Goal: Information Seeking & Learning: Learn about a topic

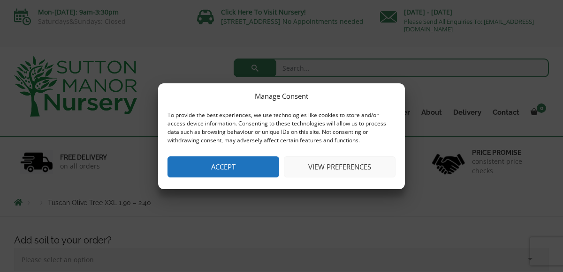
click at [249, 167] on button "Accept" at bounding box center [223, 167] width 112 height 21
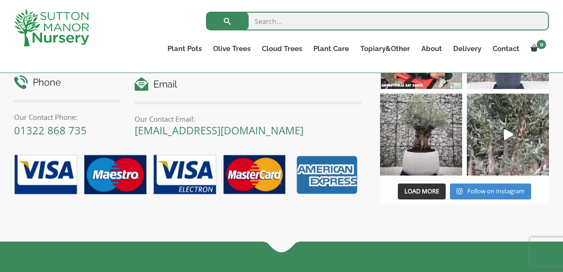
scroll to position [1164, 0]
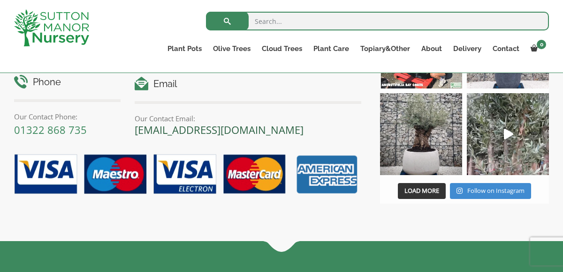
click at [209, 128] on link "[EMAIL_ADDRESS][DOMAIN_NAME]" at bounding box center [219, 130] width 169 height 14
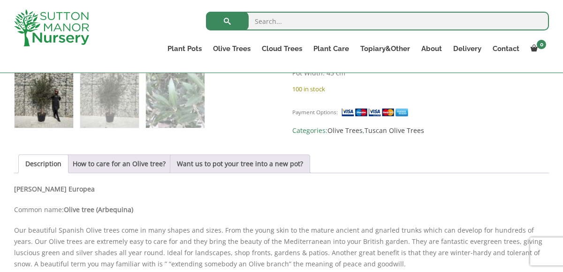
scroll to position [568, 0]
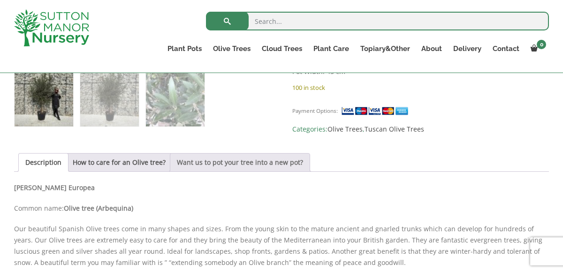
click at [196, 162] on link "Want us to pot your tree into a new pot?" at bounding box center [240, 163] width 126 height 18
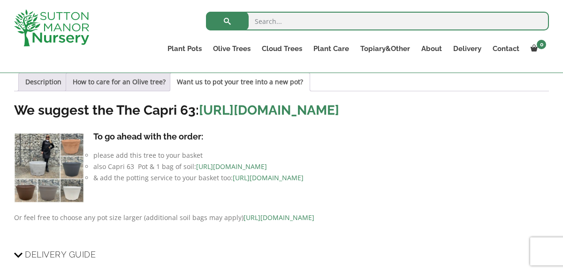
scroll to position [649, 0]
click at [71, 186] on img at bounding box center [49, 168] width 70 height 70
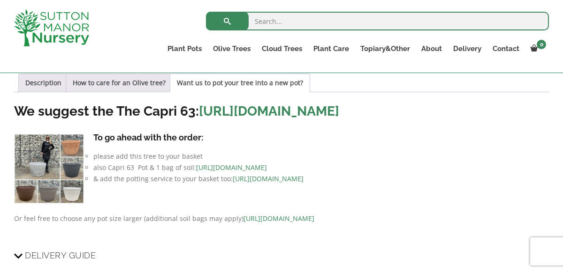
scroll to position [645, 0]
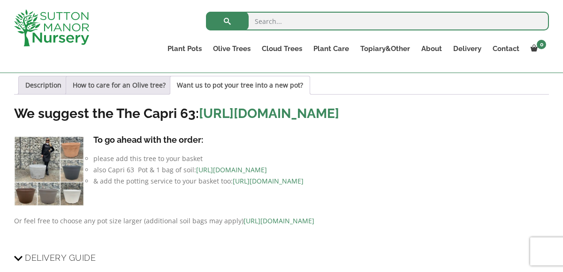
click at [259, 113] on link "https://www.suttonmanornursery.co.uk/to-view-all-colours-of-the-capri-63-pots/" at bounding box center [269, 113] width 140 height 15
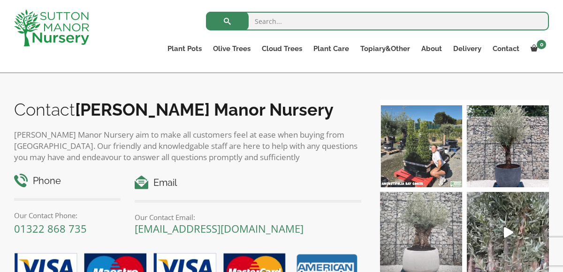
scroll to position [796, 0]
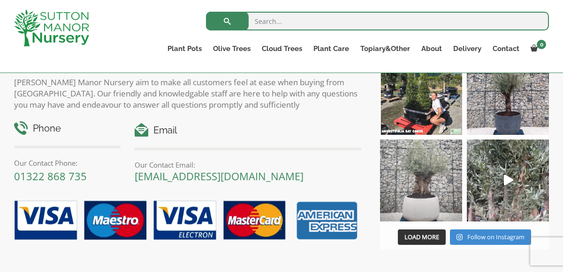
click at [424, 175] on img at bounding box center [421, 181] width 82 height 82
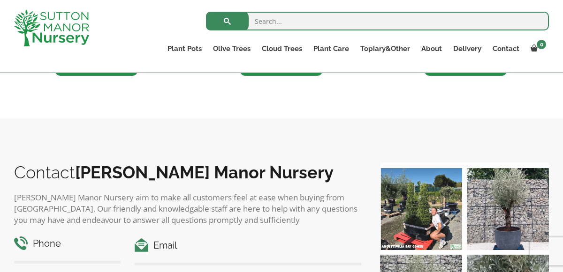
scroll to position [673, 0]
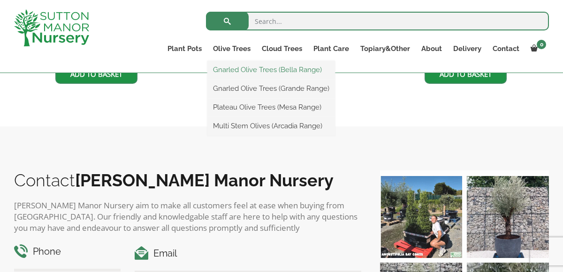
click at [246, 74] on link "Gnarled Olive Trees (Bella Range)" at bounding box center [271, 70] width 128 height 14
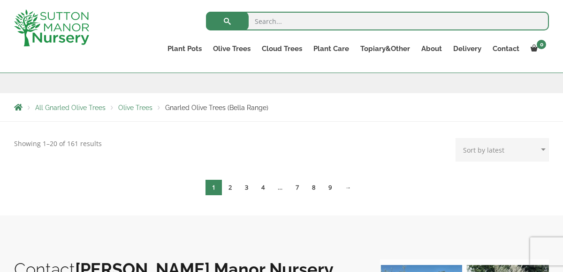
scroll to position [137, 0]
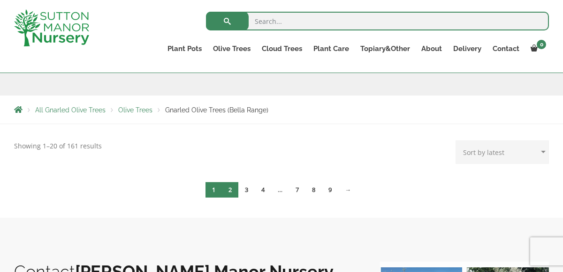
click at [235, 192] on link "2" at bounding box center [230, 189] width 16 height 15
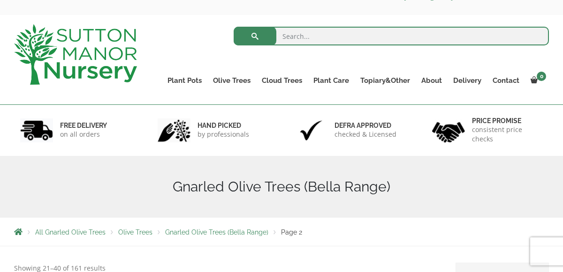
scroll to position [34, 0]
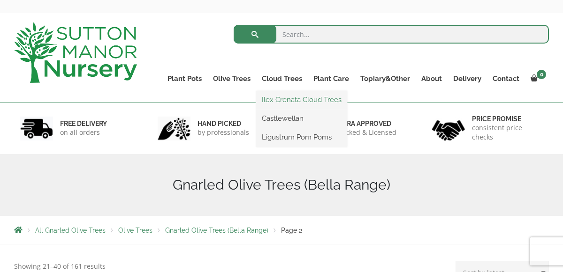
click at [284, 100] on link "Ilex Crenata Cloud Trees" at bounding box center [301, 100] width 91 height 14
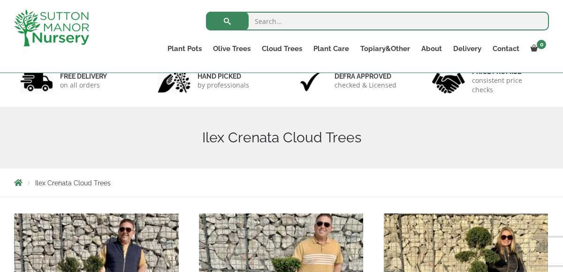
scroll to position [47, 0]
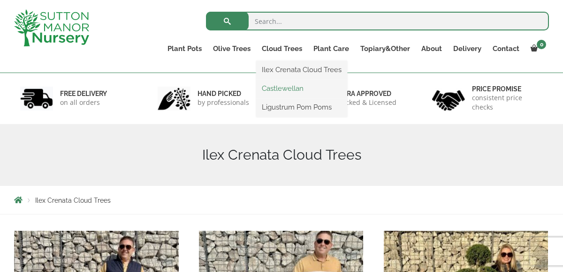
click at [285, 85] on link "Castlewellan" at bounding box center [301, 89] width 91 height 14
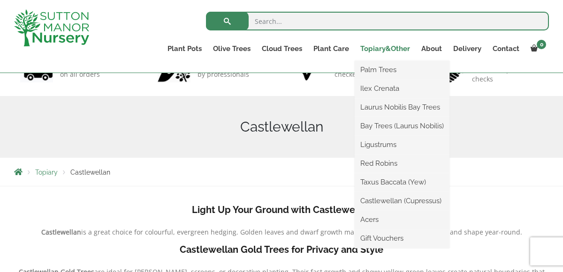
scroll to position [76, 0]
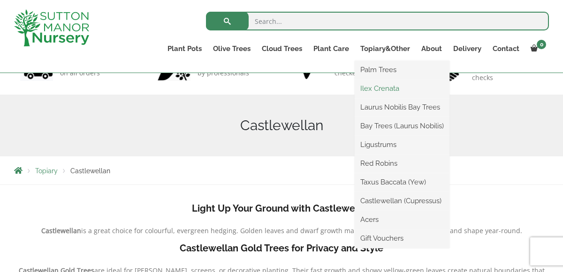
click at [388, 91] on link "Ilex Crenata" at bounding box center [402, 89] width 95 height 14
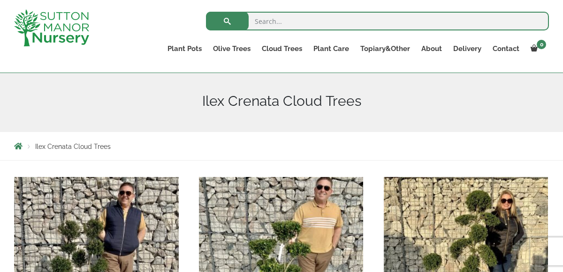
scroll to position [102, 0]
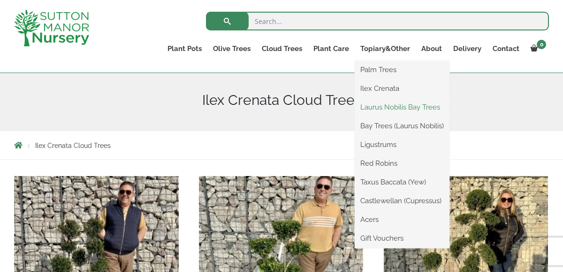
click at [383, 113] on link "Laurus Nobilis Bay Trees" at bounding box center [402, 107] width 95 height 14
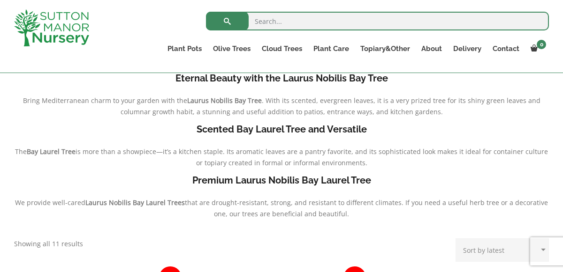
scroll to position [205, 0]
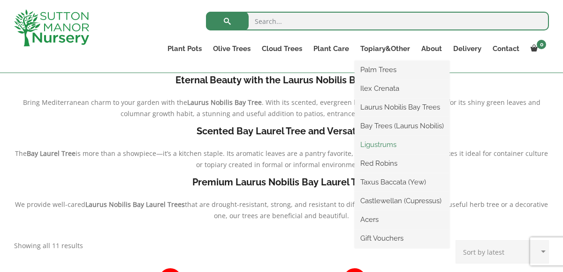
click at [380, 148] on link "Ligustrums" at bounding box center [402, 145] width 95 height 14
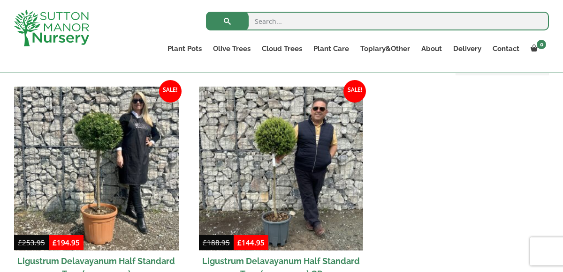
scroll to position [227, 0]
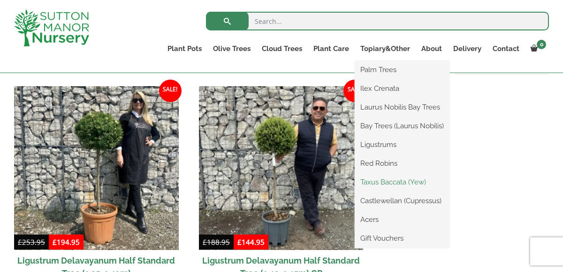
click at [388, 187] on link "Taxus Baccata (Yew)" at bounding box center [402, 182] width 95 height 14
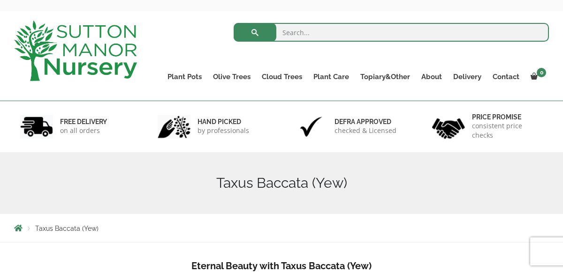
scroll to position [33, 0]
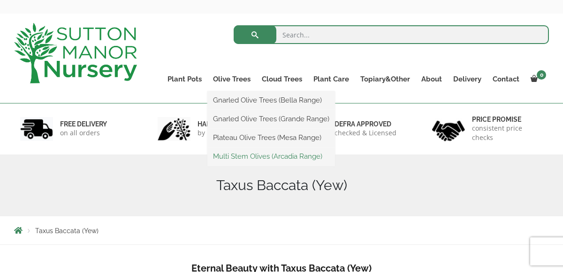
click at [242, 155] on link "Multi Stem Olives (Arcadia Range)" at bounding box center [271, 157] width 128 height 14
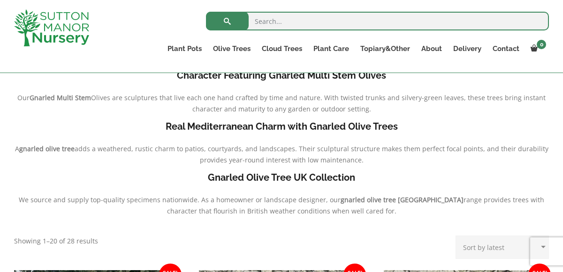
scroll to position [169, 0]
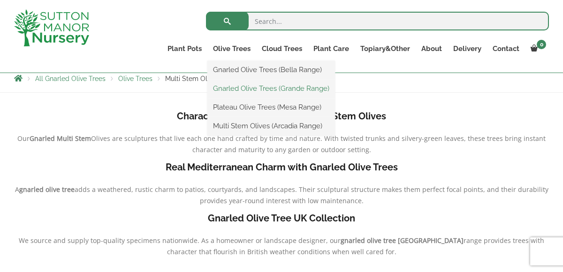
click at [234, 87] on link "Gnarled Olive Trees (Grande Range)" at bounding box center [271, 89] width 128 height 14
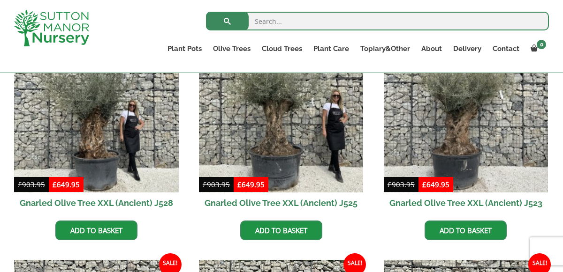
scroll to position [285, 0]
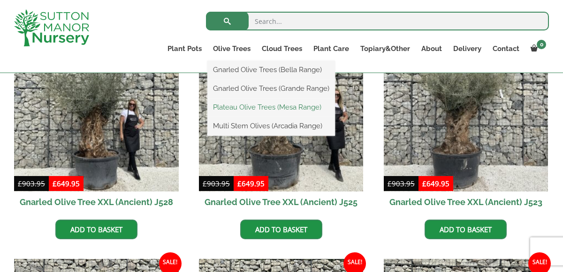
click at [232, 104] on link "Plateau Olive Trees (Mesa Range)" at bounding box center [271, 107] width 128 height 14
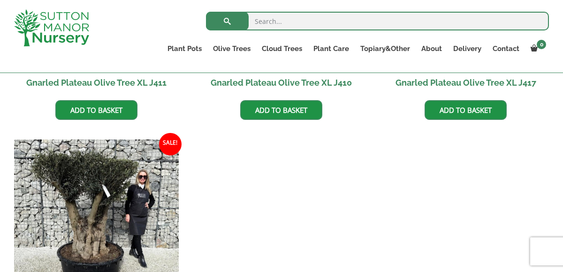
scroll to position [580, 0]
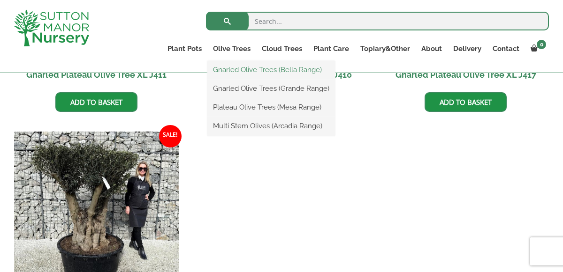
click at [239, 69] on link "Gnarled Olive Trees (Bella Range)" at bounding box center [271, 70] width 128 height 14
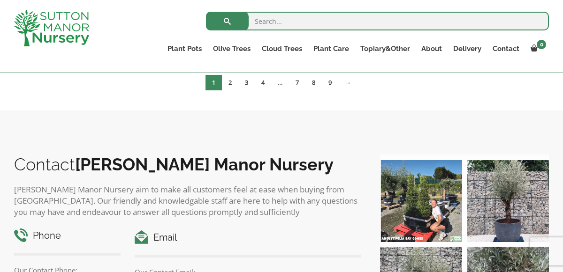
scroll to position [244, 0]
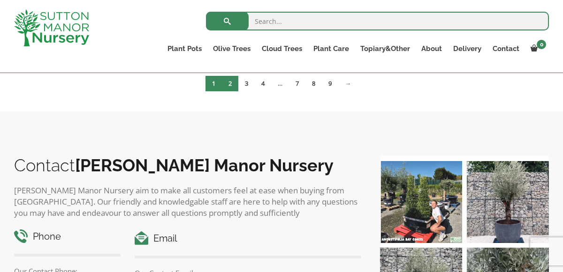
click at [231, 86] on link "2" at bounding box center [230, 83] width 16 height 15
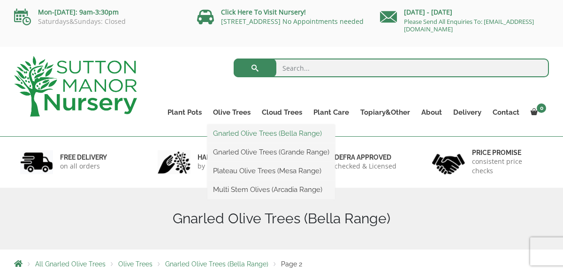
click at [233, 133] on link "Gnarled Olive Trees (Bella Range)" at bounding box center [271, 134] width 128 height 14
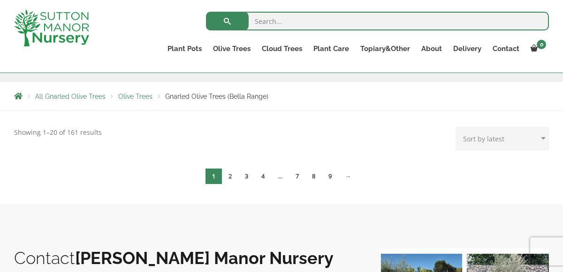
scroll to position [151, 0]
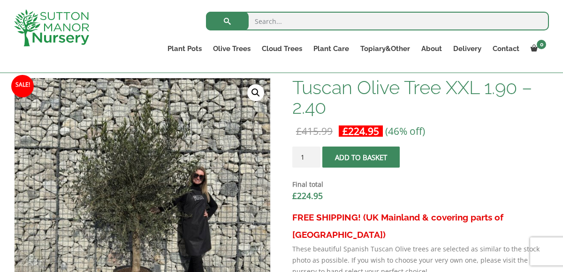
scroll to position [284, 0]
